Goal: Find specific page/section: Find specific page/section

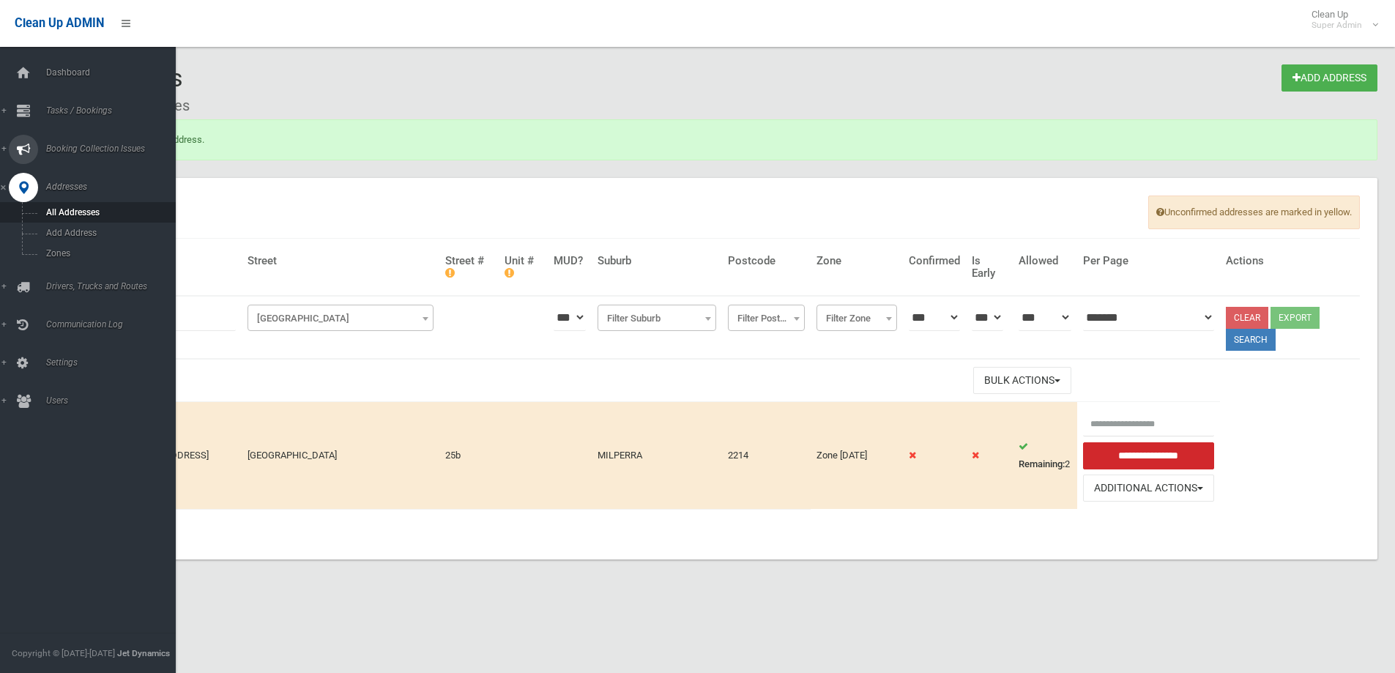
click at [88, 146] on span "Booking Collection Issues" at bounding box center [114, 149] width 145 height 10
click at [78, 175] on span "All Reported Issues" at bounding box center [108, 174] width 133 height 10
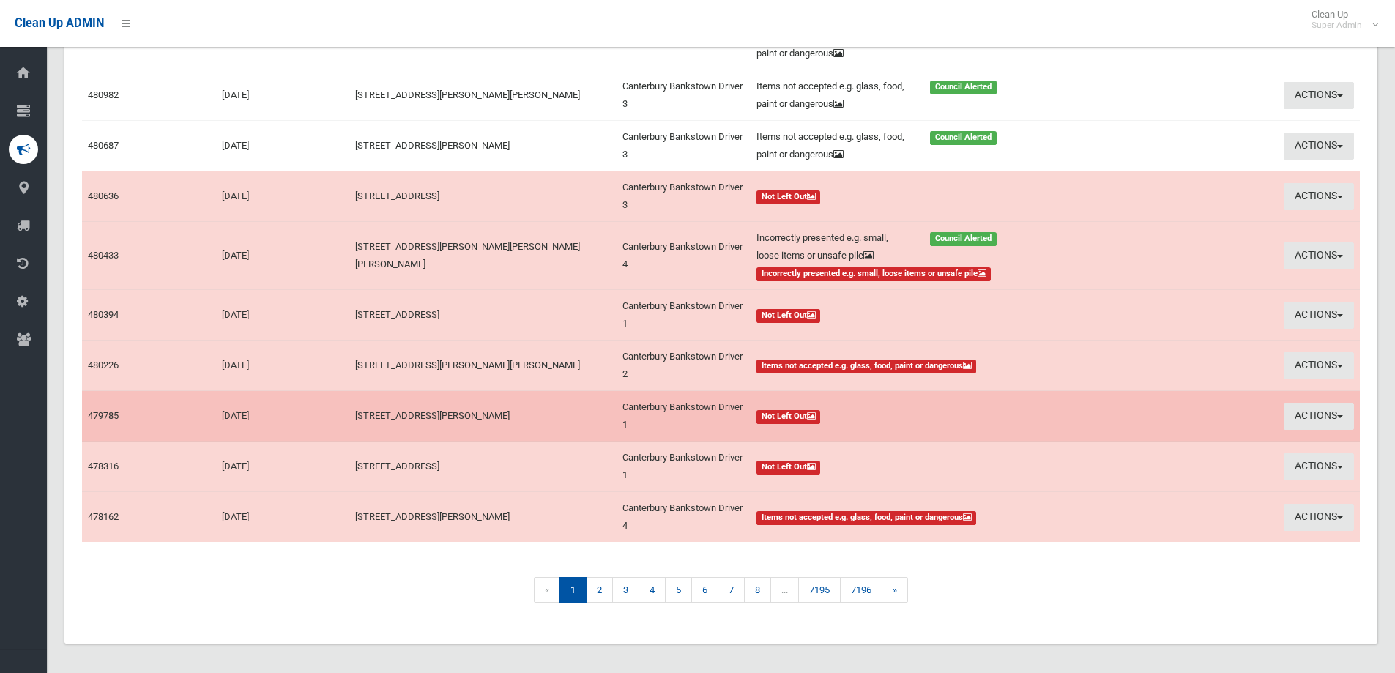
scroll to position [277, 0]
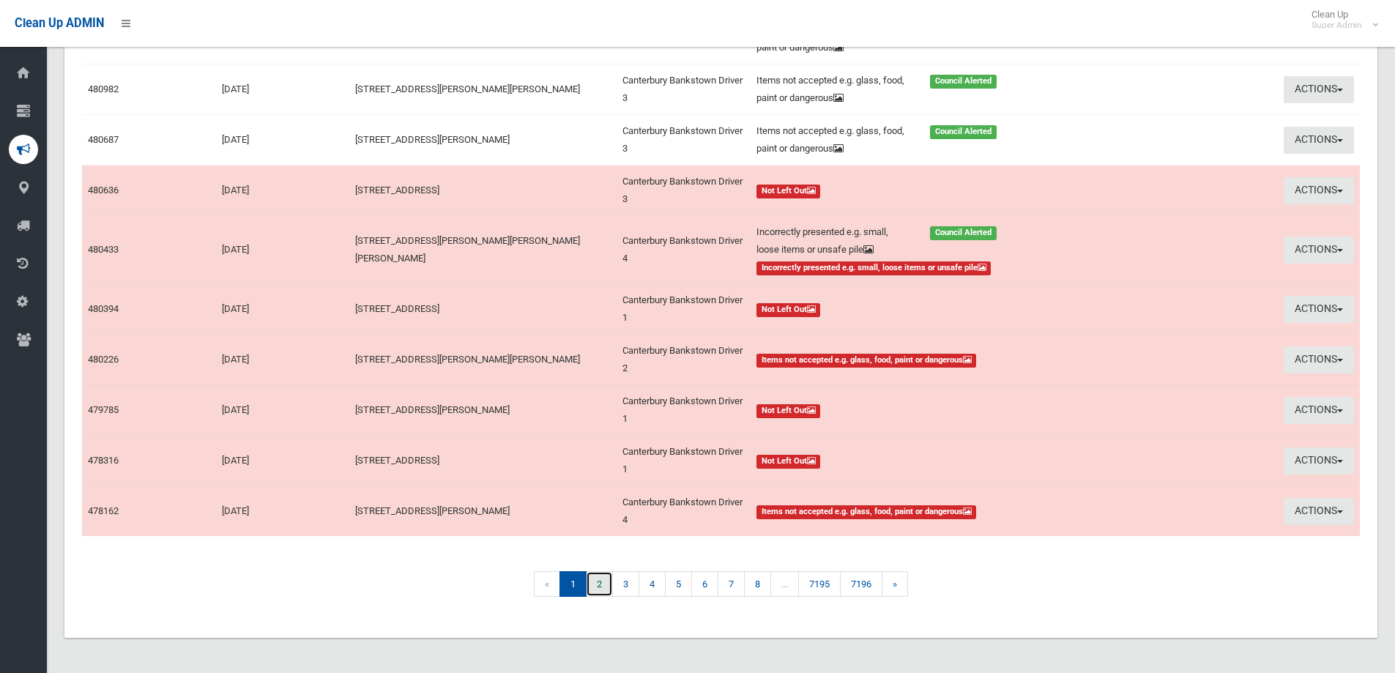
click at [594, 585] on link "2" at bounding box center [599, 584] width 27 height 26
